Goal: Task Accomplishment & Management: Manage account settings

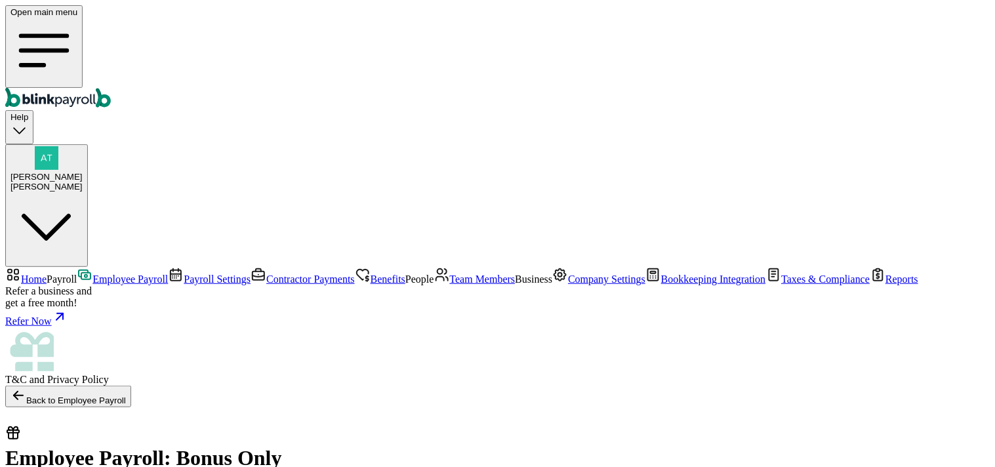
checkbox input "true"
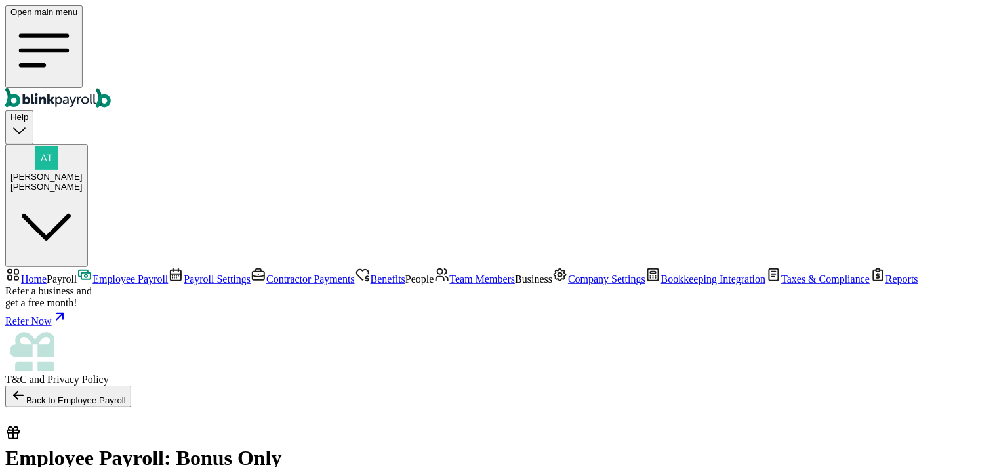
checkbox input "true"
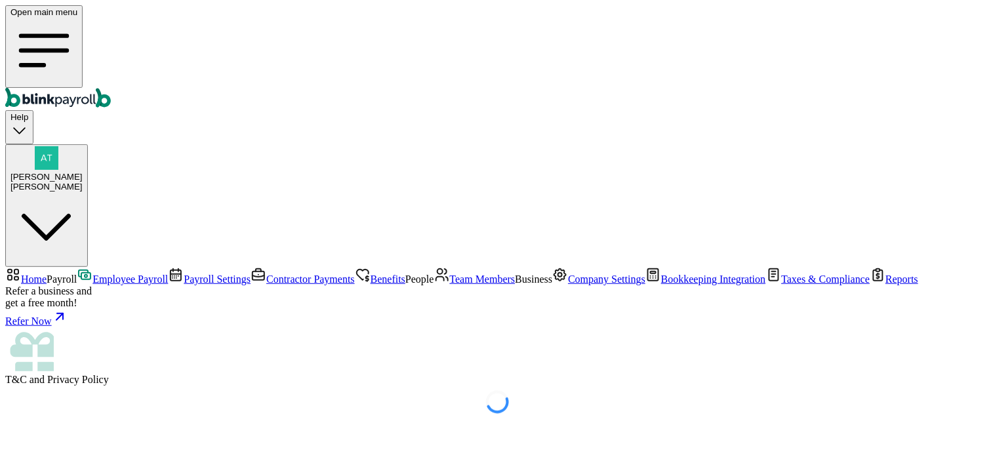
select select "direct_deposit"
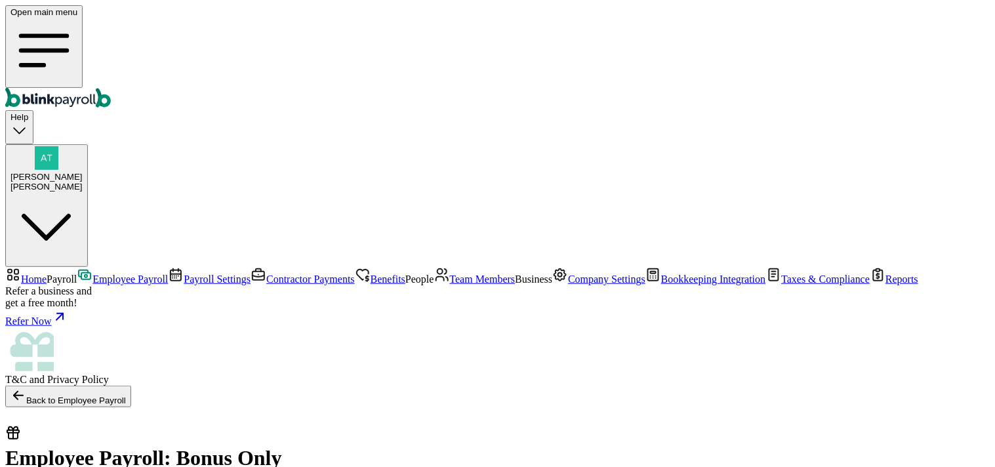
select select "direct_deposit"
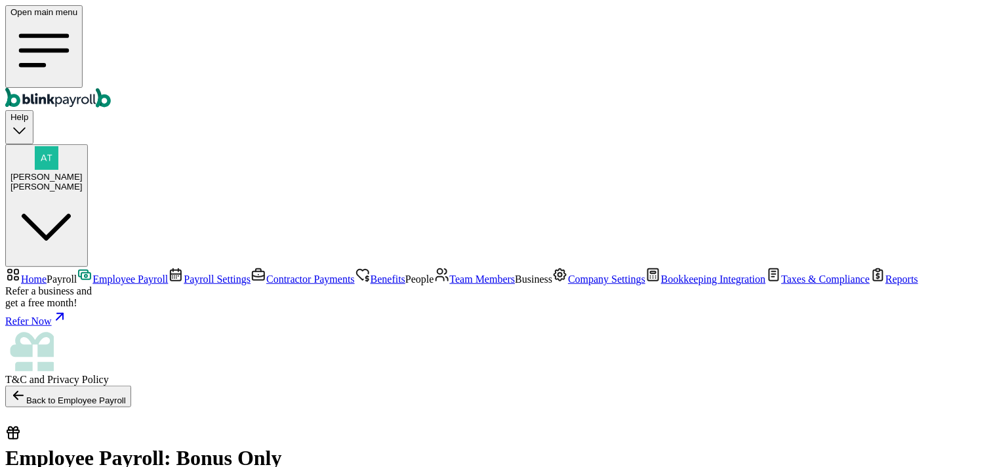
drag, startPoint x: 409, startPoint y: 343, endPoint x: 460, endPoint y: 345, distance: 50.6
type input "[DATE] ~ [DATE]"
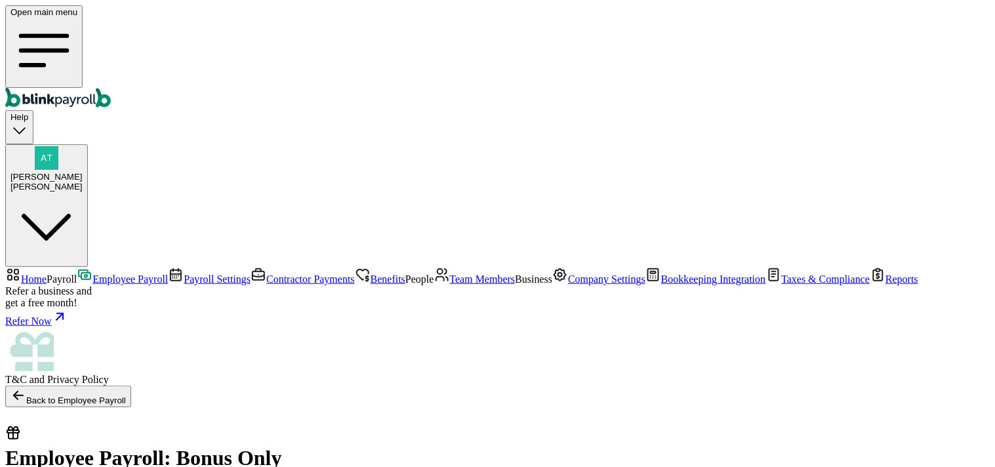
type input "555"
type input "666"
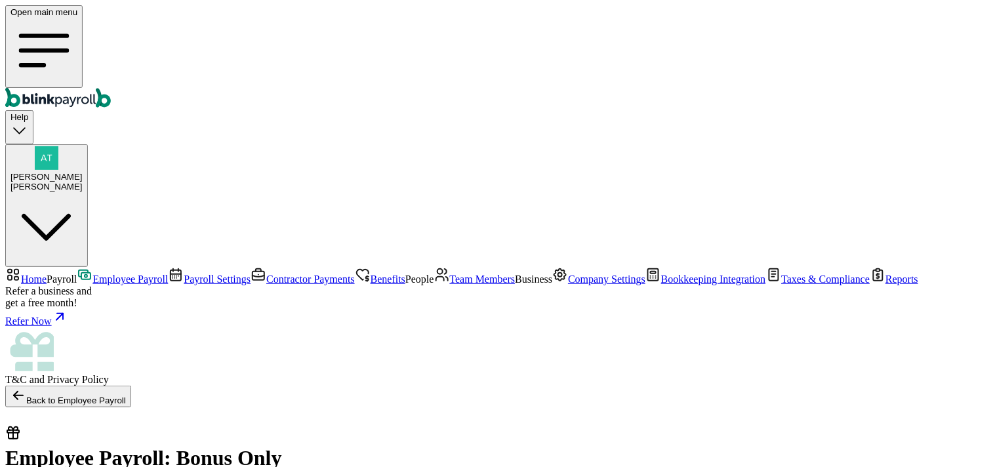
select select "direct_deposit"
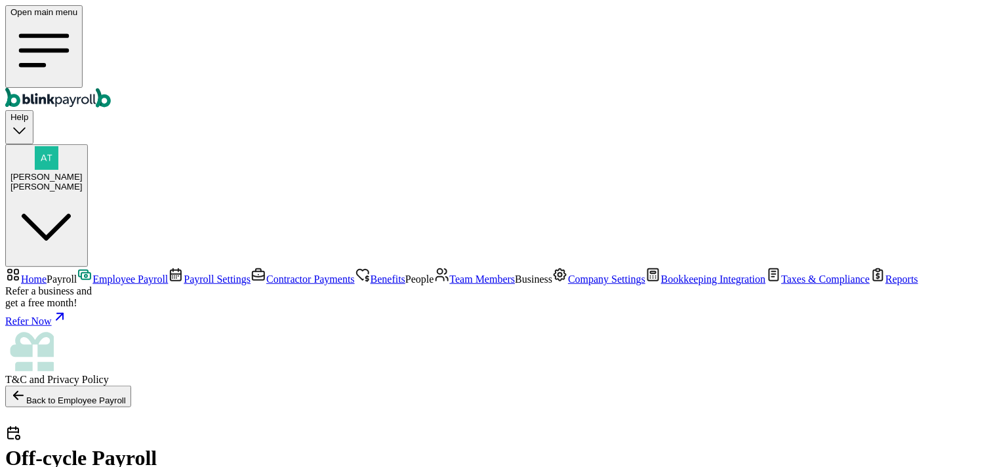
checkbox input "true"
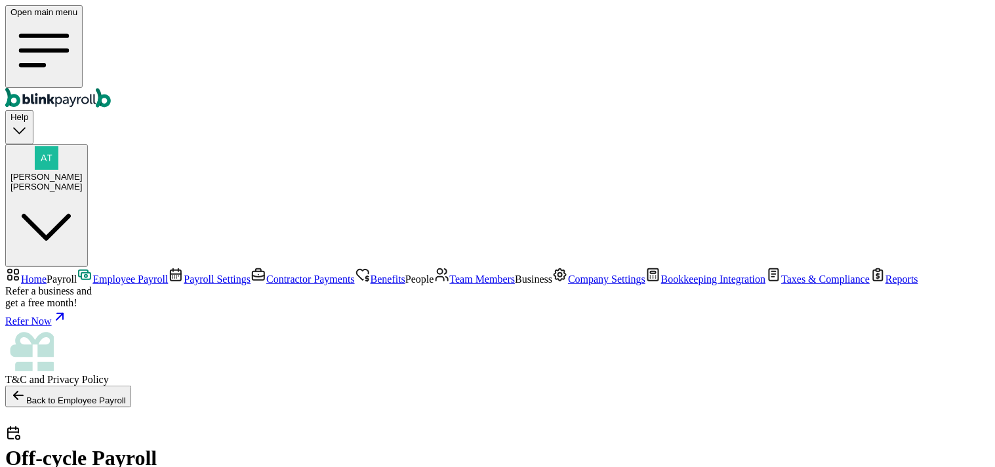
checkbox input "true"
select select "direct_deposit"
drag, startPoint x: 238, startPoint y: 447, endPoint x: 755, endPoint y: 435, distance: 517.8
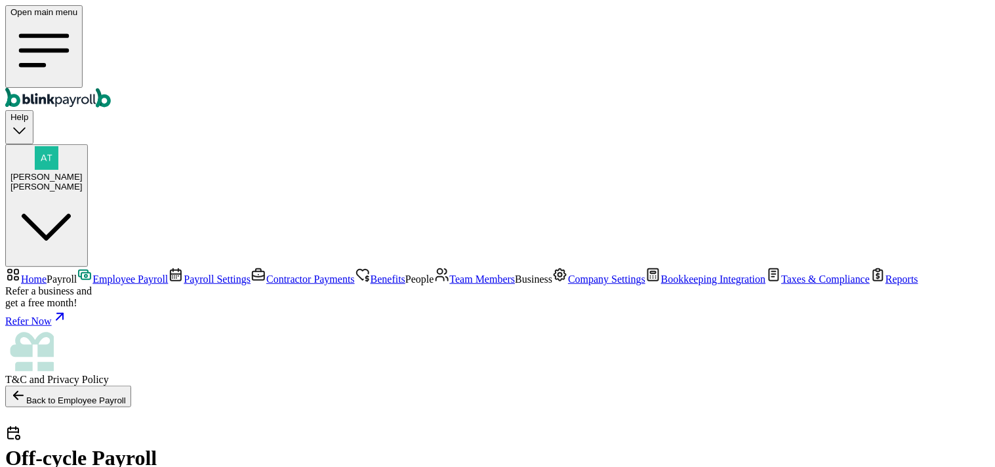
type input "[DATE]"
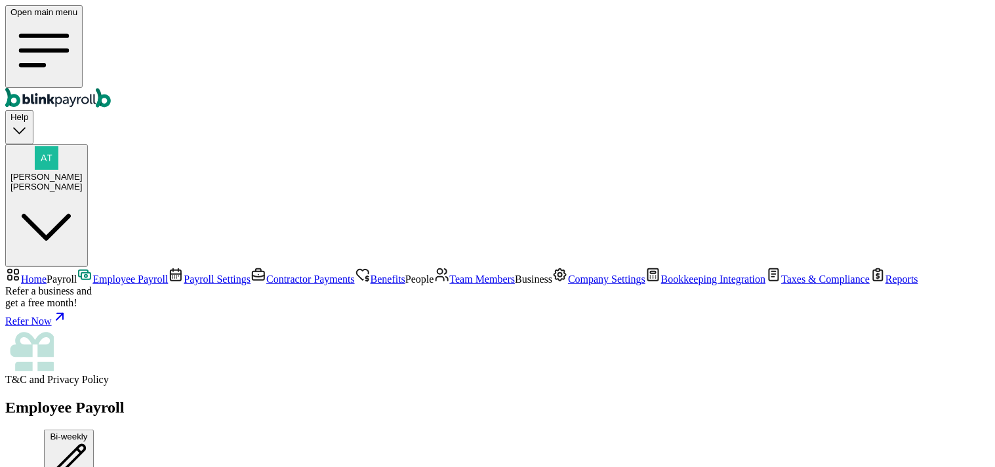
scroll to position [1569, 0]
drag, startPoint x: 503, startPoint y: 357, endPoint x: 455, endPoint y: 343, distance: 50.0
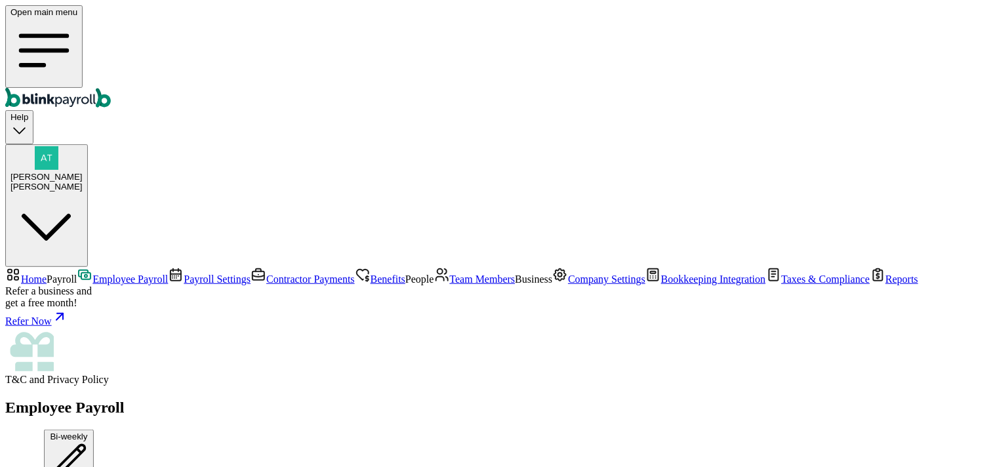
scroll to position [1350, 0]
click at [450, 274] on span "Team Members" at bounding box center [483, 279] width 66 height 11
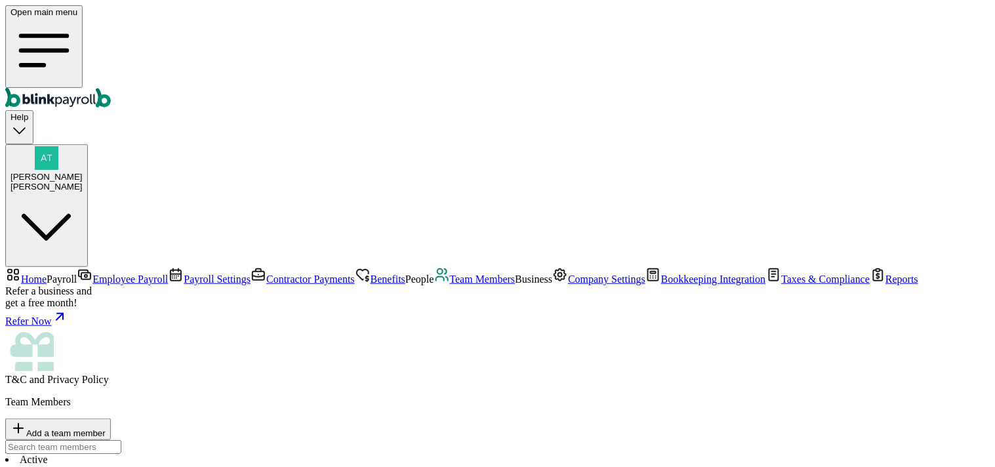
click at [106, 428] on span "Add a team member" at bounding box center [65, 433] width 79 height 10
select select "businessVendor"
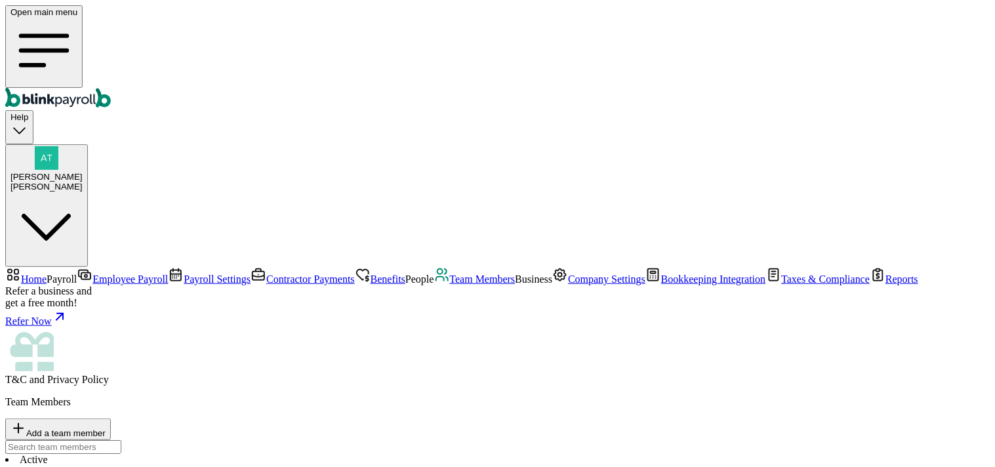
type input "test 55"
click at [93, 274] on span "Employee Payroll" at bounding box center [130, 279] width 75 height 11
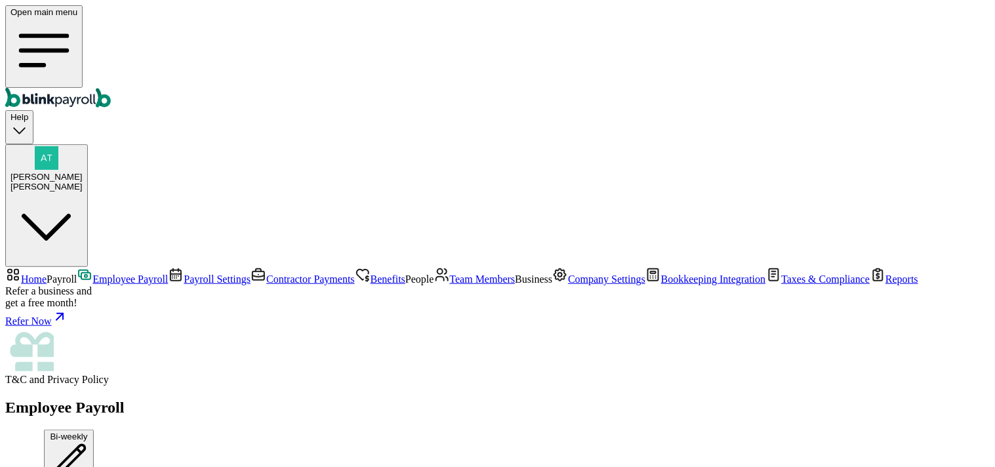
scroll to position [364, 0]
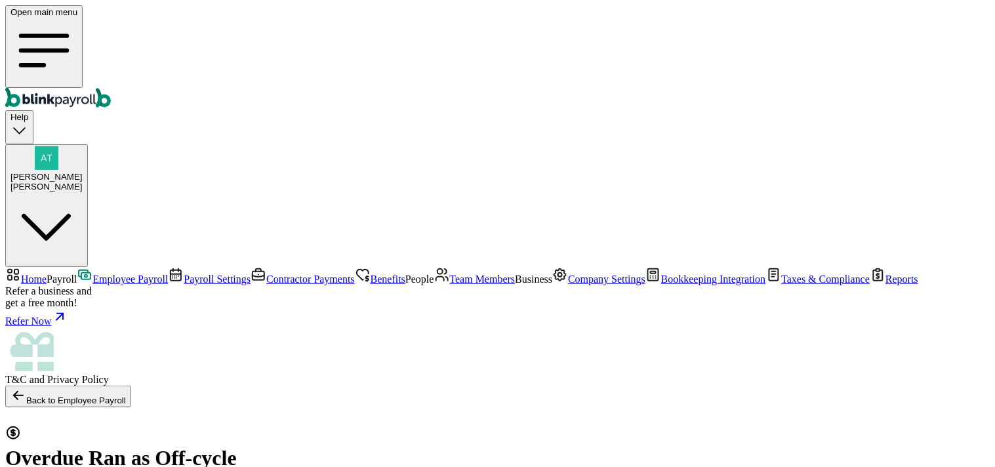
type input "[DATE]"
type input "[DATE] ~ [DATE]"
select select "direct_deposit"
click at [83, 172] on span "[PERSON_NAME]" at bounding box center [46, 177] width 72 height 10
drag, startPoint x: 788, startPoint y: 224, endPoint x: 972, endPoint y: 218, distance: 184.5
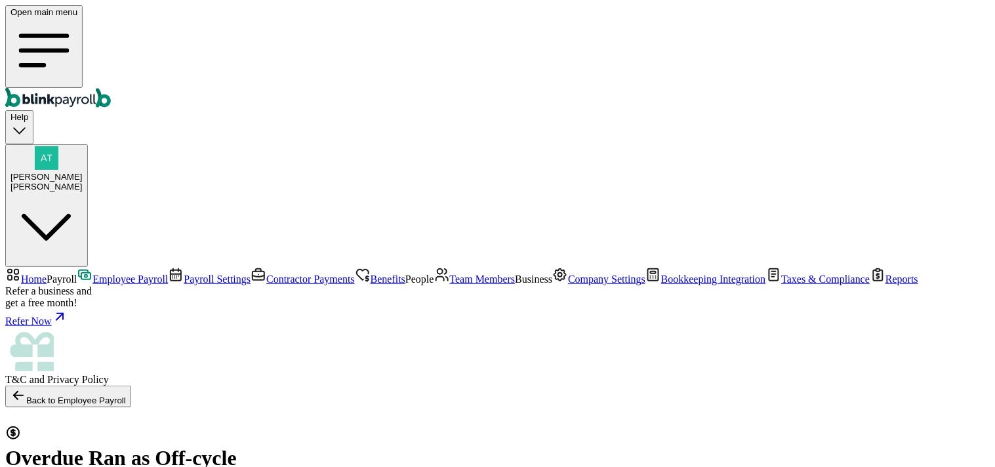
copy span "[EMAIL_ADDRESS][DOMAIN_NAME]"
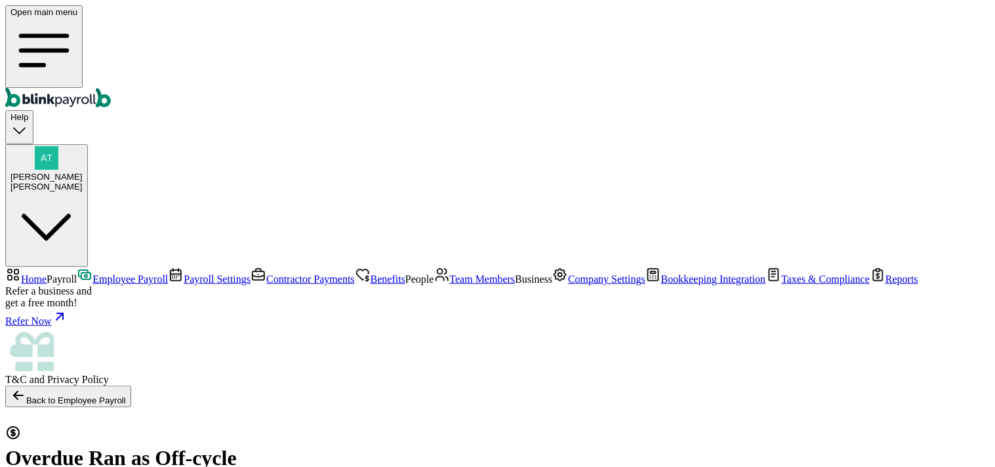
radio input "true"
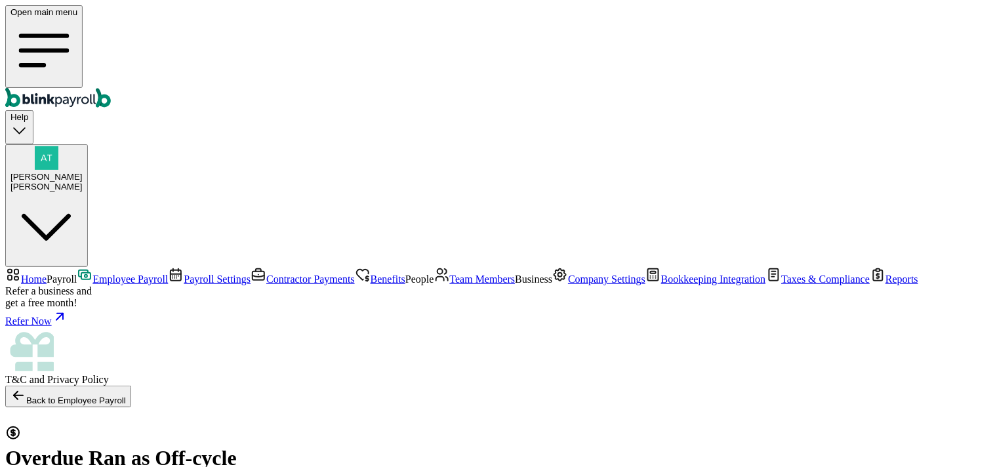
checkbox input "true"
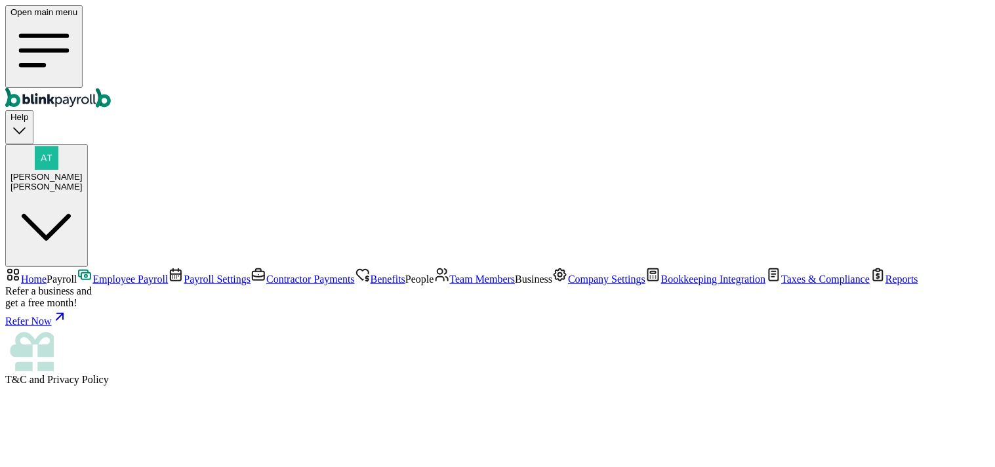
click at [93, 274] on span "Employee Payroll" at bounding box center [130, 279] width 75 height 11
